Goal: Task Accomplishment & Management: Manage account settings

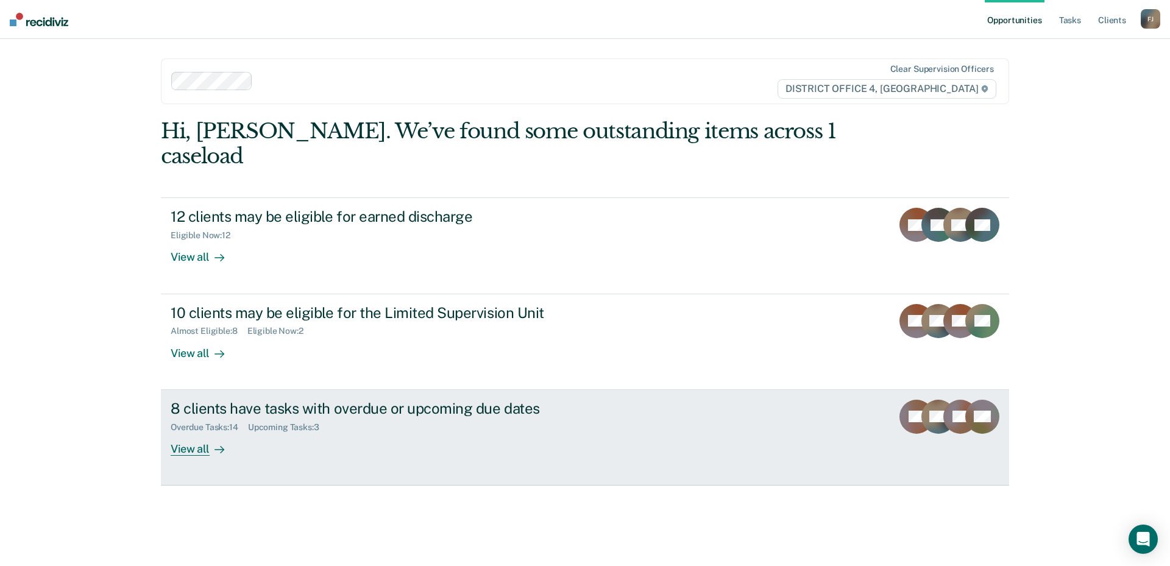
click at [569, 415] on div "8 clients have tasks with overdue or upcoming due dates Overdue Tasks : 14 Upco…" at bounding box center [399, 428] width 457 height 56
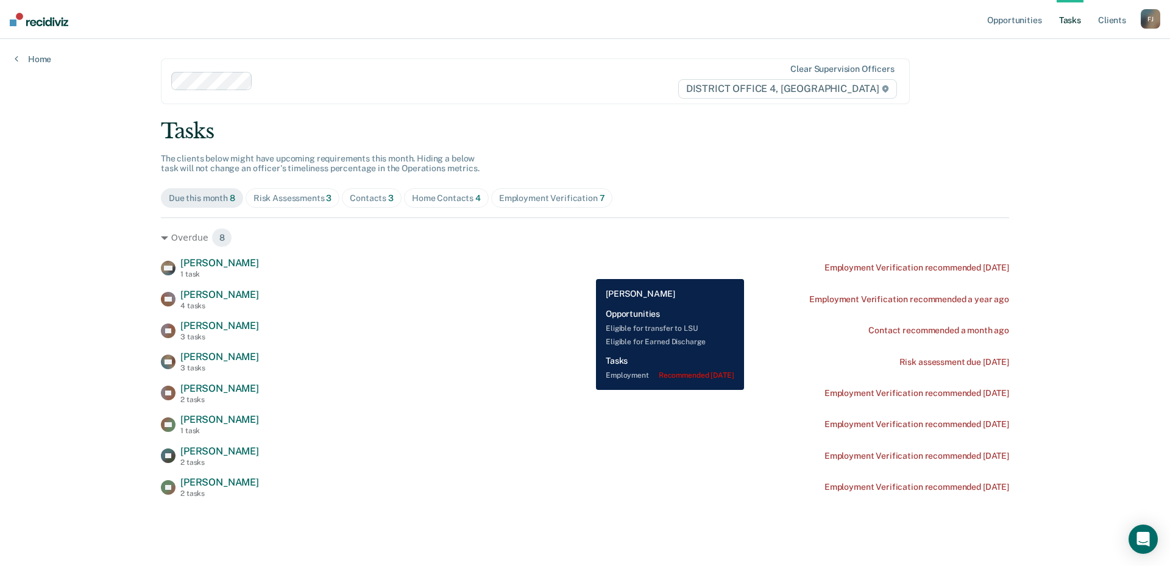
click at [587, 269] on div "DW [PERSON_NAME] 1 task Employment Verification recommended [DATE]" at bounding box center [585, 267] width 848 height 21
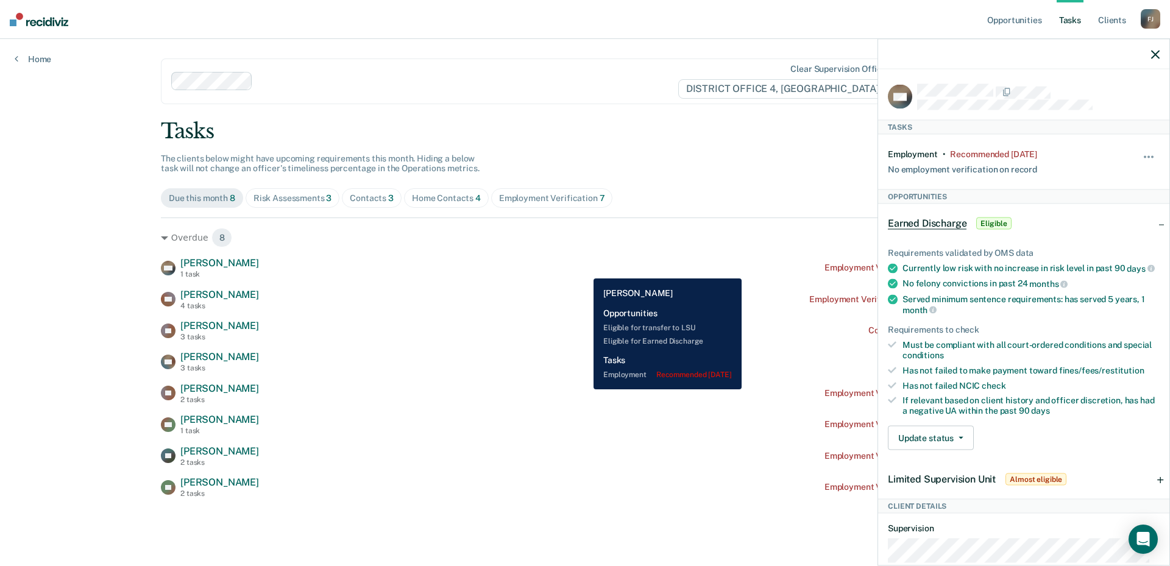
click at [584, 269] on div "DW [PERSON_NAME] 1 task Employment Verification recommended [DATE]" at bounding box center [585, 267] width 848 height 21
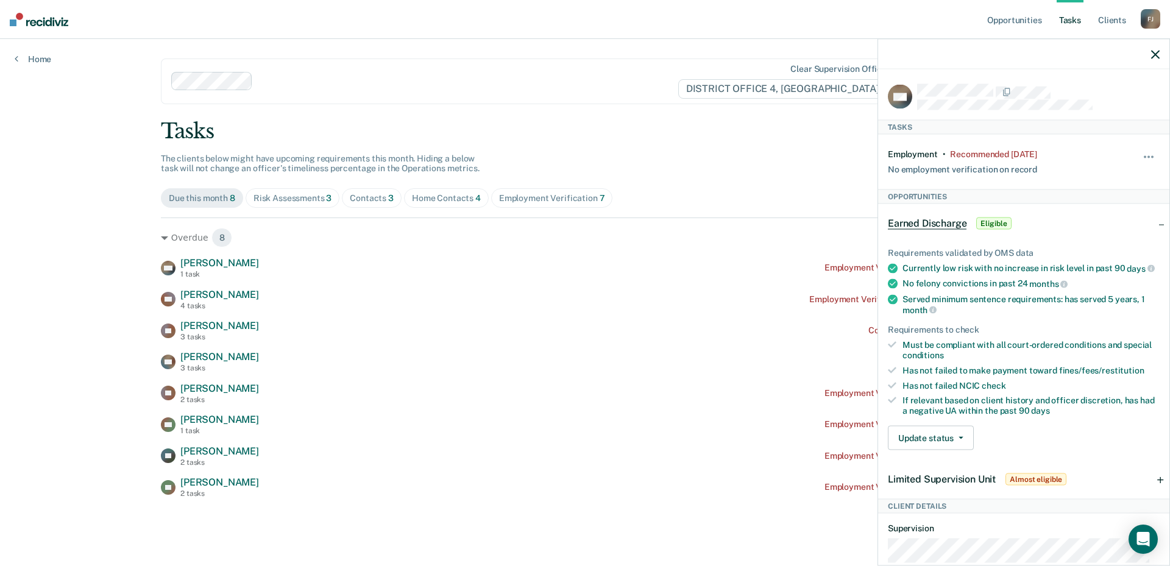
click at [1159, 57] on icon "button" at bounding box center [1155, 54] width 9 height 9
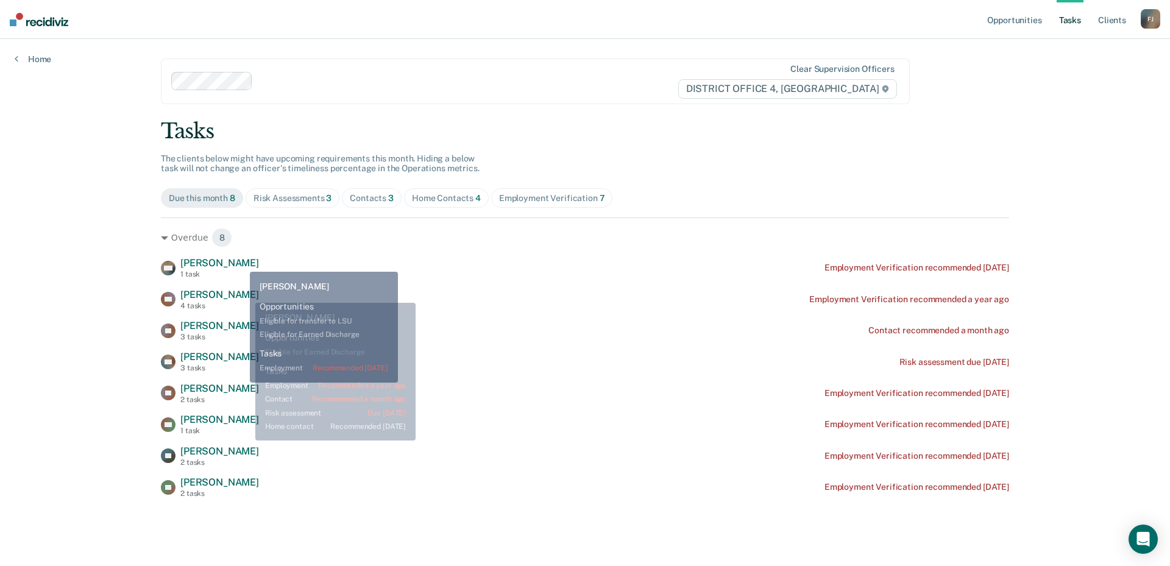
click at [241, 261] on span "[PERSON_NAME]" at bounding box center [219, 263] width 79 height 12
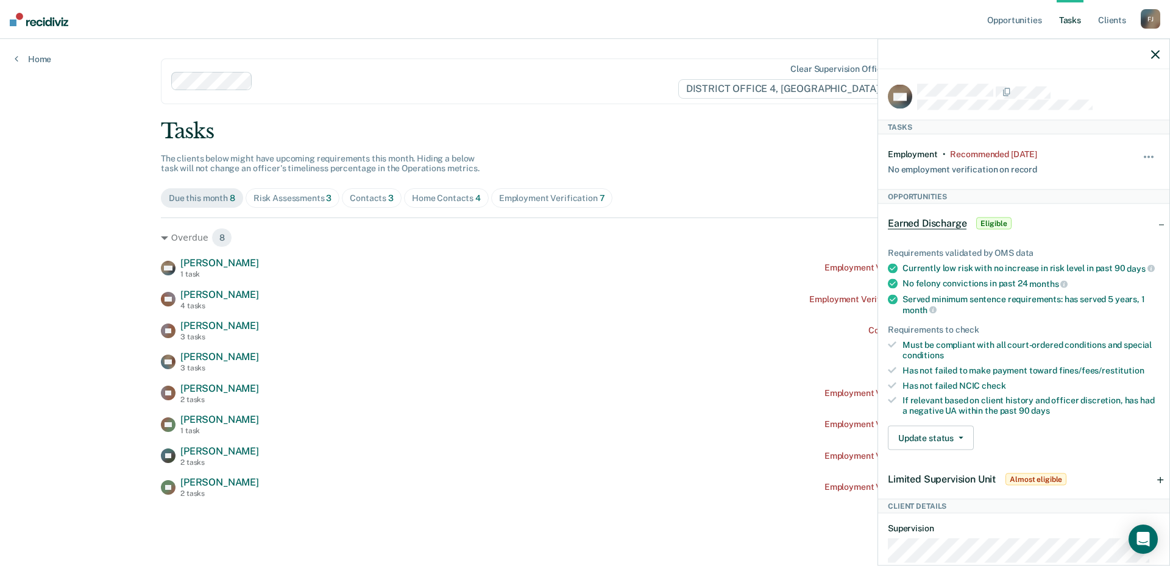
click at [1105, 487] on div "Limited Supervision Unit Almost eligible" at bounding box center [1023, 479] width 291 height 39
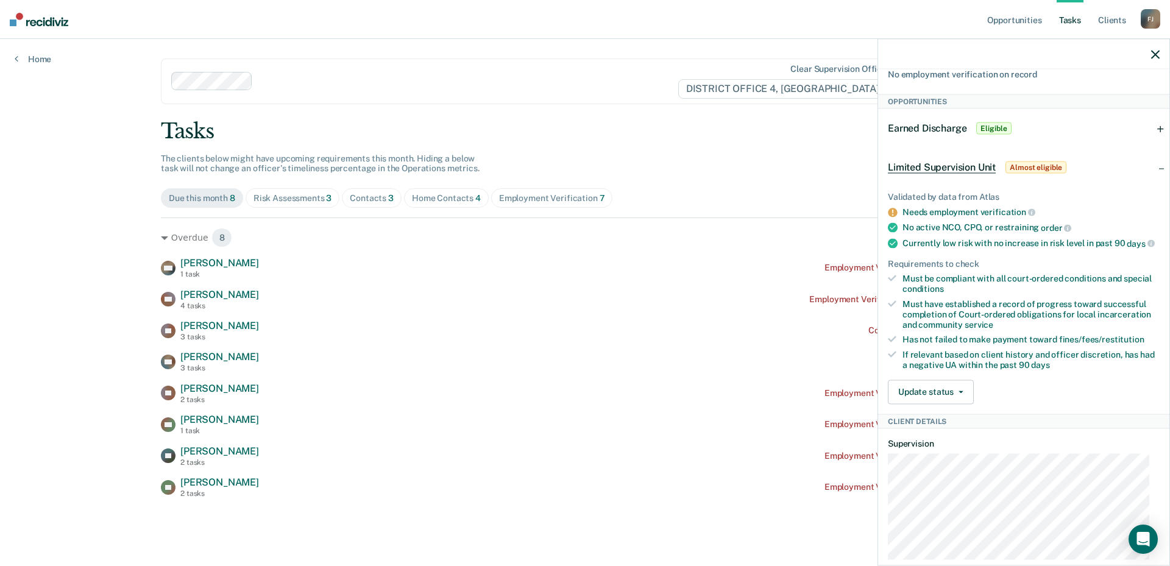
scroll to position [54, 0]
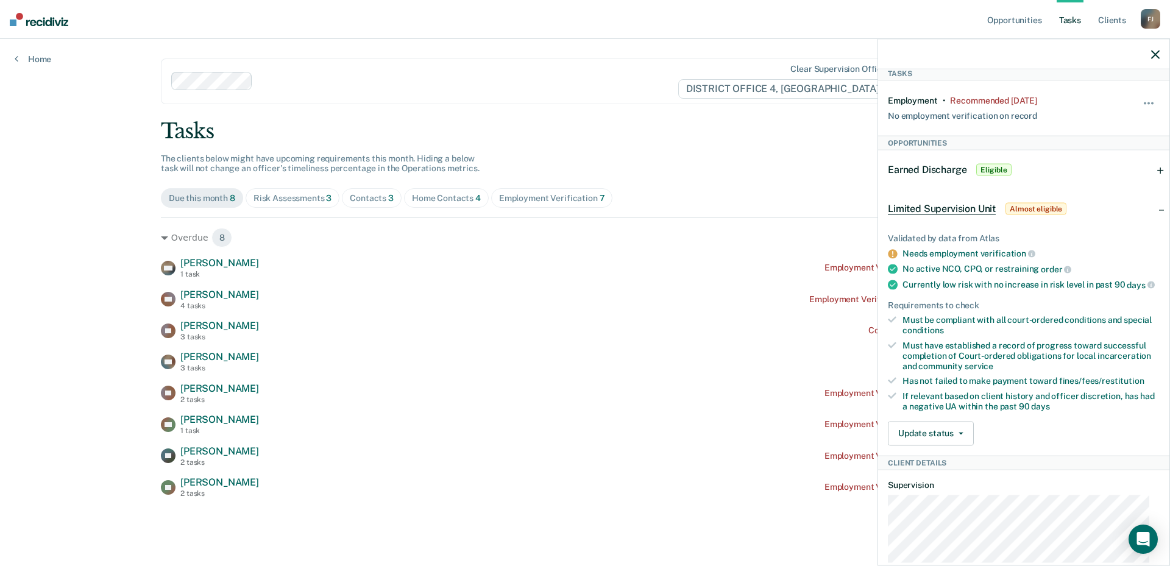
click at [1137, 214] on div "Limited Supervision Unit Almost eligible" at bounding box center [1023, 209] width 291 height 39
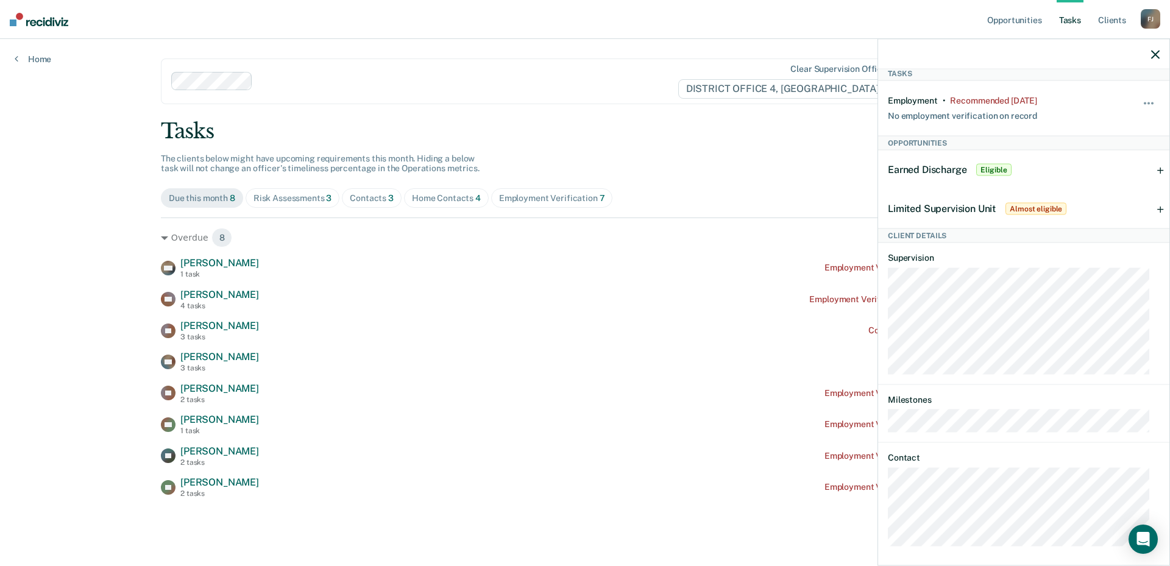
click at [1159, 54] on icon "button" at bounding box center [1155, 54] width 9 height 9
